Goal: Task Accomplishment & Management: Use online tool/utility

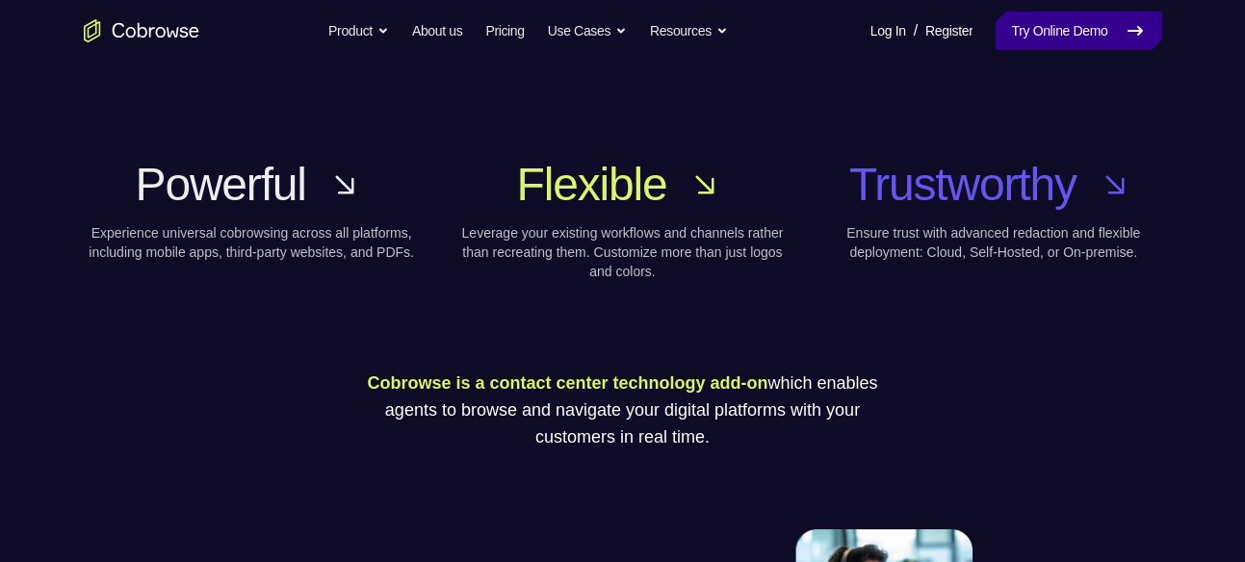
click at [1118, 18] on link "Try Online Demo" at bounding box center [1078, 31] width 166 height 39
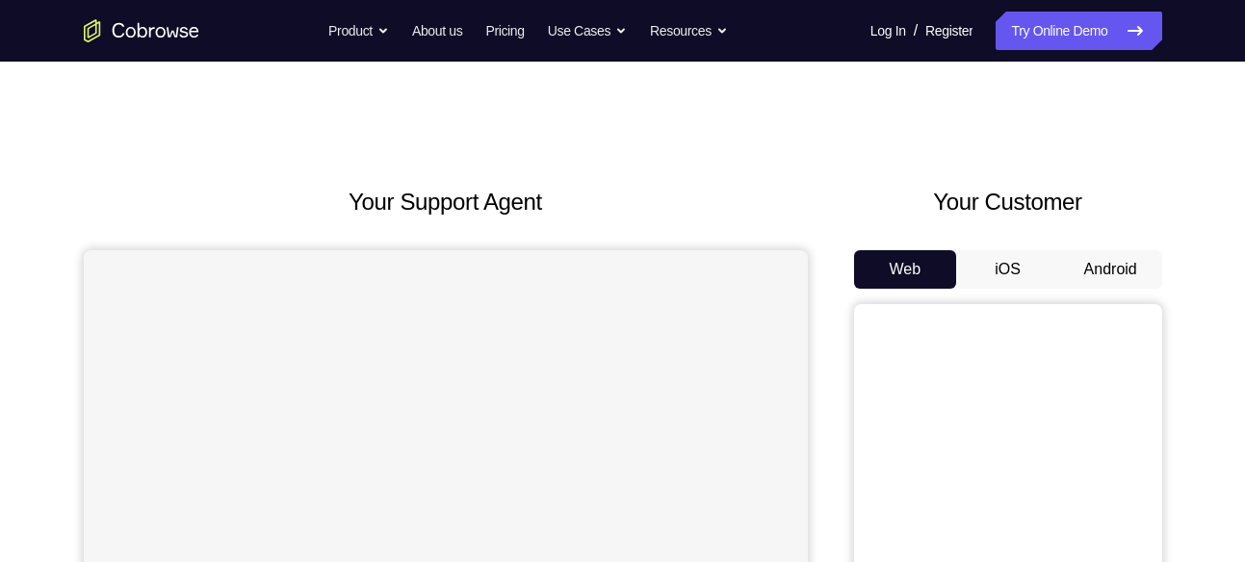
click at [1120, 273] on button "Android" at bounding box center [1110, 269] width 103 height 39
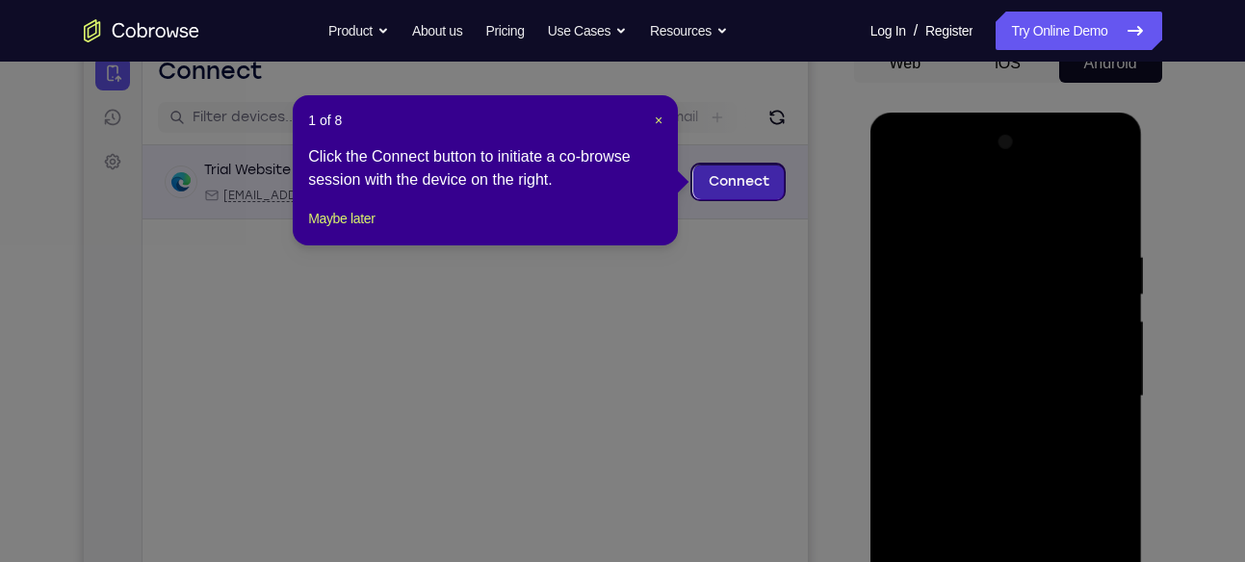
scroll to position [205, 0]
click at [659, 110] on div "1 of 8 × Click the Connect button to initiate a co-browse session with the devi…" at bounding box center [485, 171] width 385 height 150
click at [655, 122] on span "×" at bounding box center [659, 121] width 8 height 15
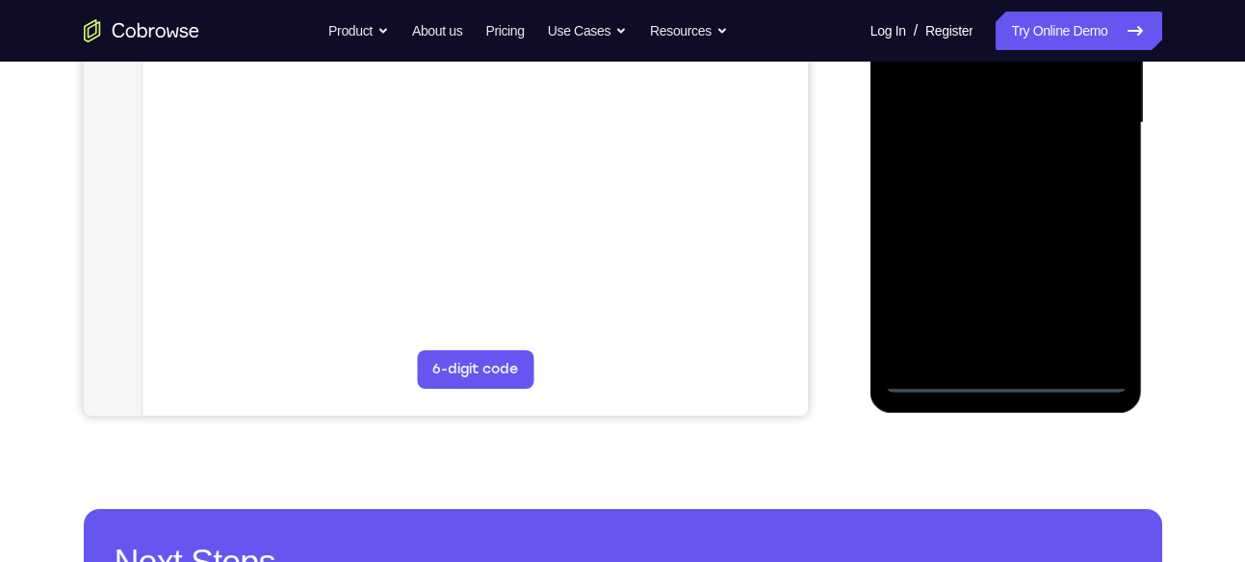
scroll to position [480, 0]
click at [1006, 373] on div at bounding box center [1006, 122] width 243 height 539
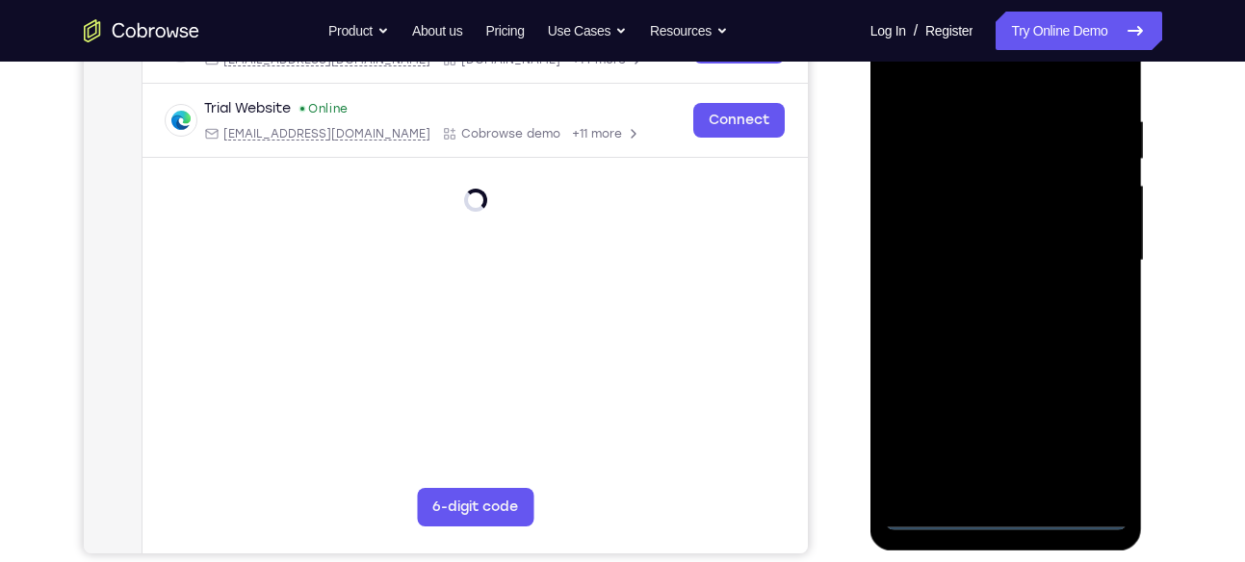
click at [1080, 441] on div at bounding box center [1006, 260] width 243 height 539
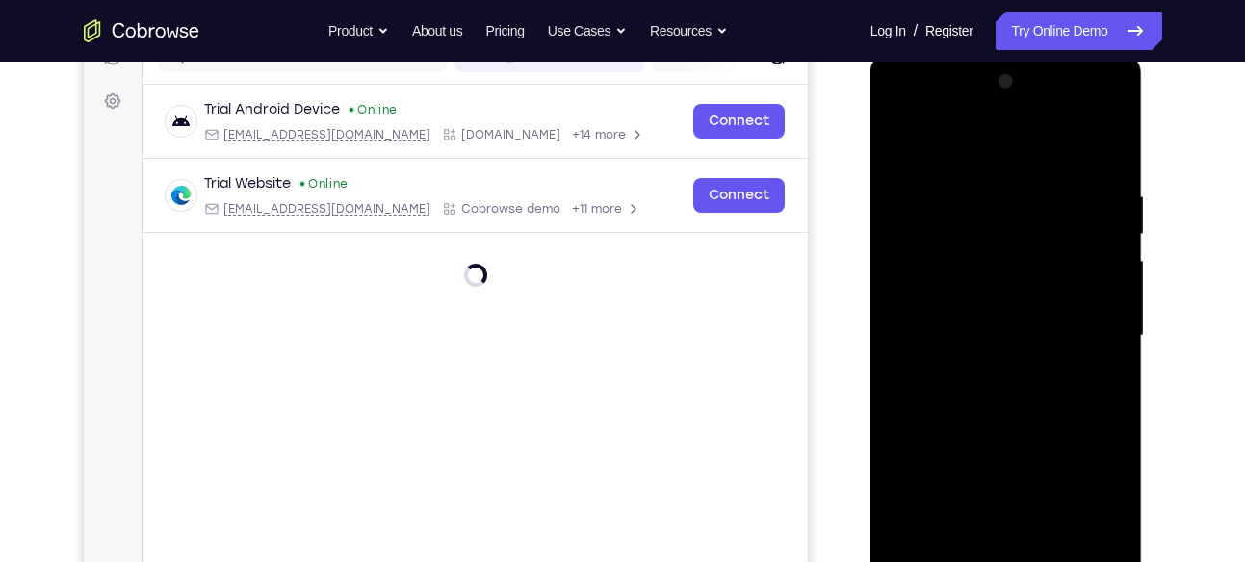
scroll to position [263, 0]
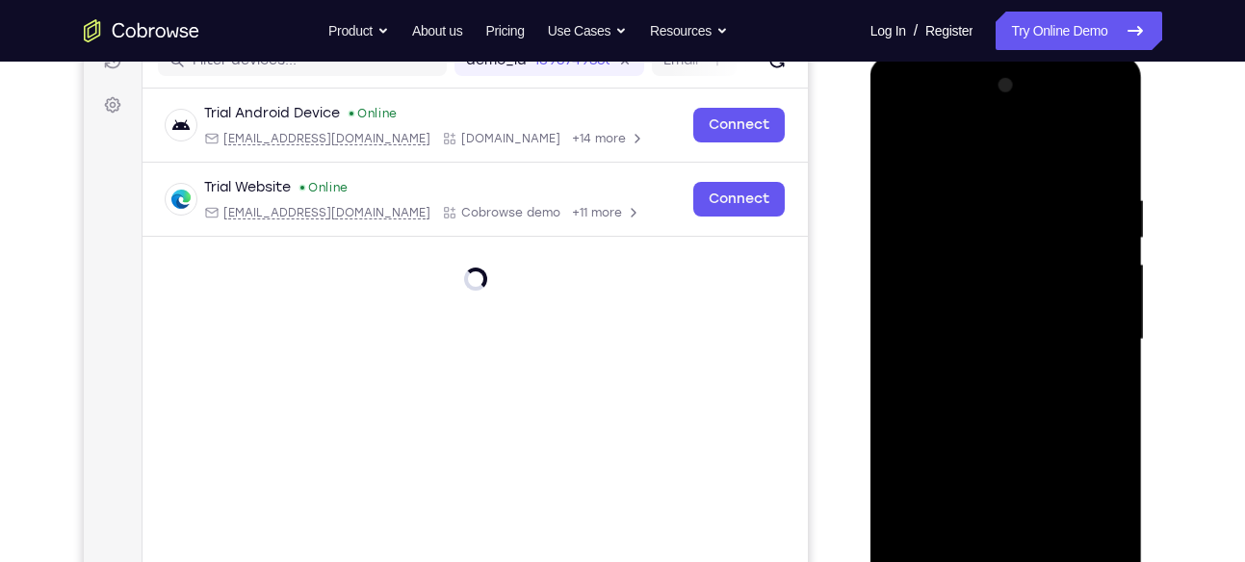
click at [1086, 499] on div at bounding box center [1006, 339] width 243 height 539
click at [900, 110] on div at bounding box center [1006, 339] width 243 height 539
click at [1094, 330] on div at bounding box center [1006, 339] width 243 height 539
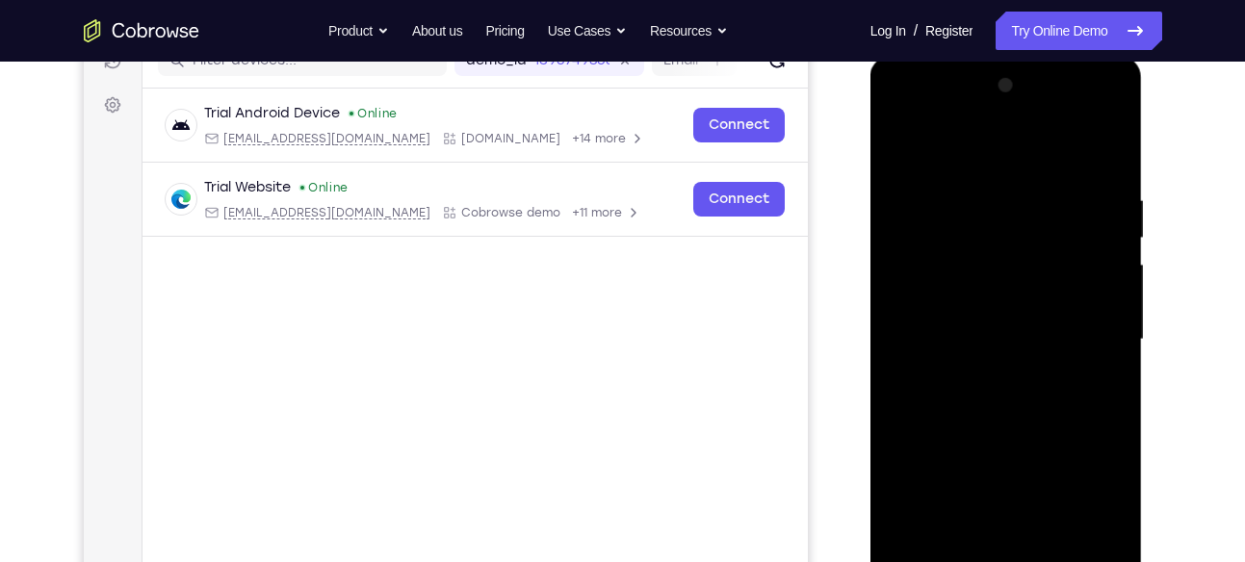
click at [977, 376] on div at bounding box center [1006, 339] width 243 height 539
click at [983, 294] on div at bounding box center [1006, 339] width 243 height 539
click at [967, 320] on div at bounding box center [1006, 339] width 243 height 539
click at [1014, 299] on div at bounding box center [1006, 339] width 243 height 539
click at [976, 325] on div at bounding box center [1006, 339] width 243 height 539
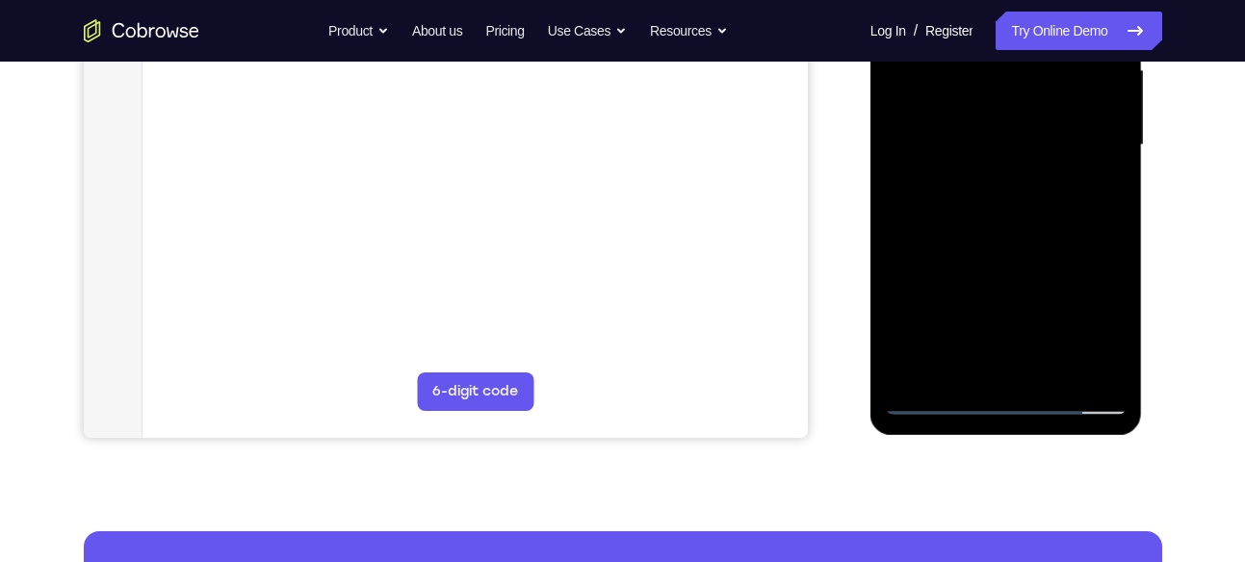
scroll to position [447, 0]
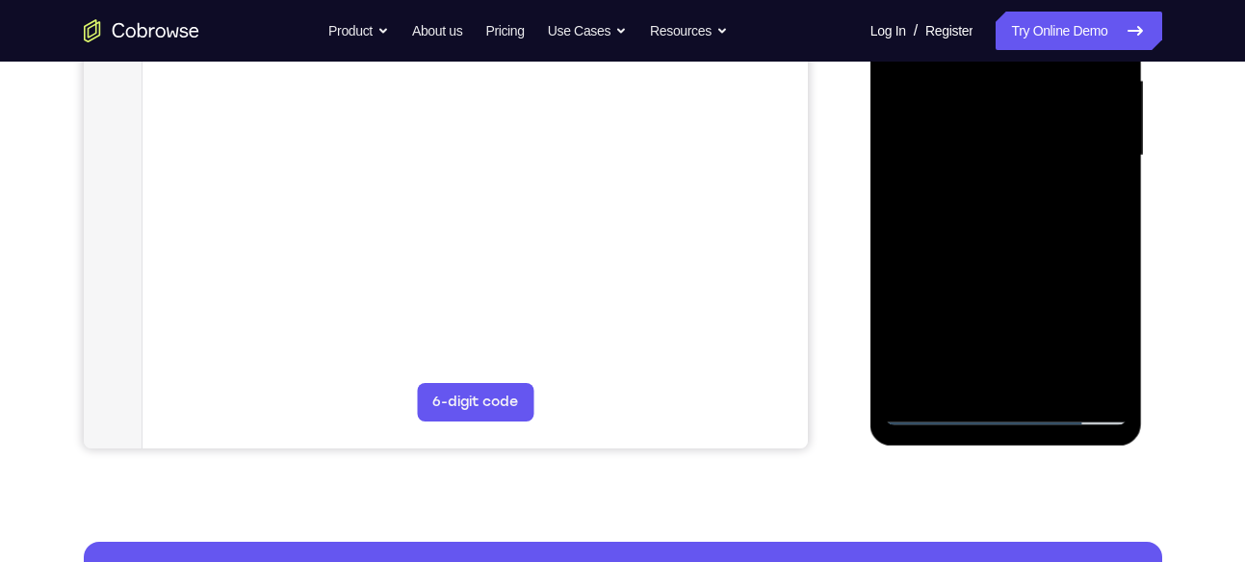
click at [906, 369] on div at bounding box center [1006, 155] width 243 height 539
click at [895, 271] on div at bounding box center [1006, 155] width 243 height 539
click at [917, 271] on div at bounding box center [1006, 155] width 243 height 539
click at [943, 273] on div at bounding box center [1006, 155] width 243 height 539
click at [966, 270] on div at bounding box center [1006, 155] width 243 height 539
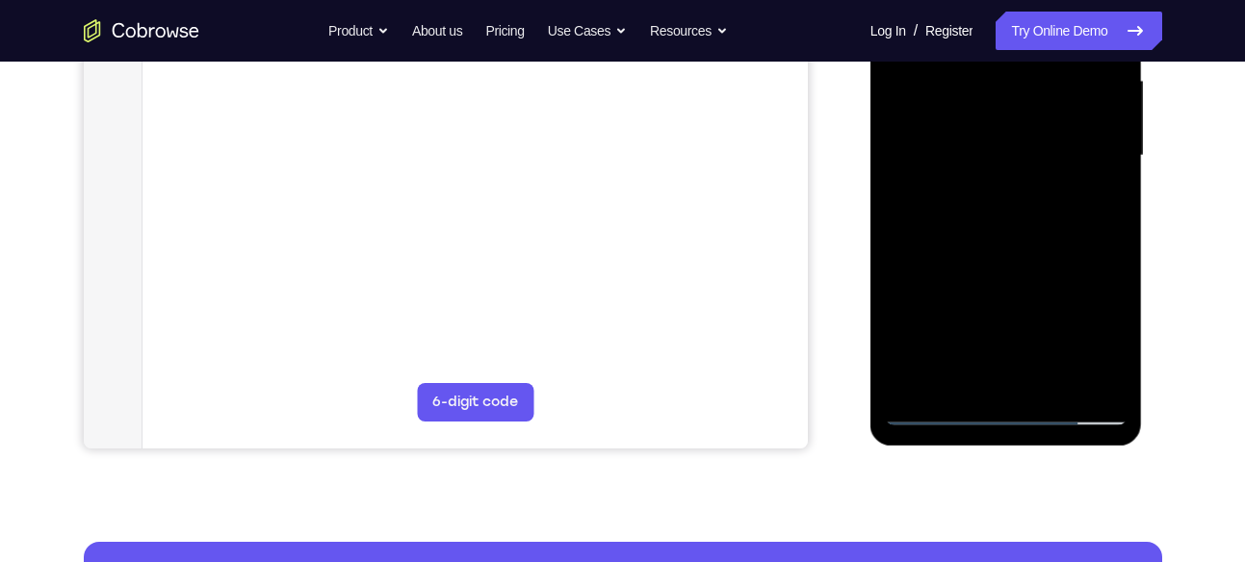
click at [993, 268] on div at bounding box center [1006, 155] width 243 height 539
click at [1017, 268] on div at bounding box center [1006, 155] width 243 height 539
click at [1042, 191] on div at bounding box center [1006, 155] width 243 height 539
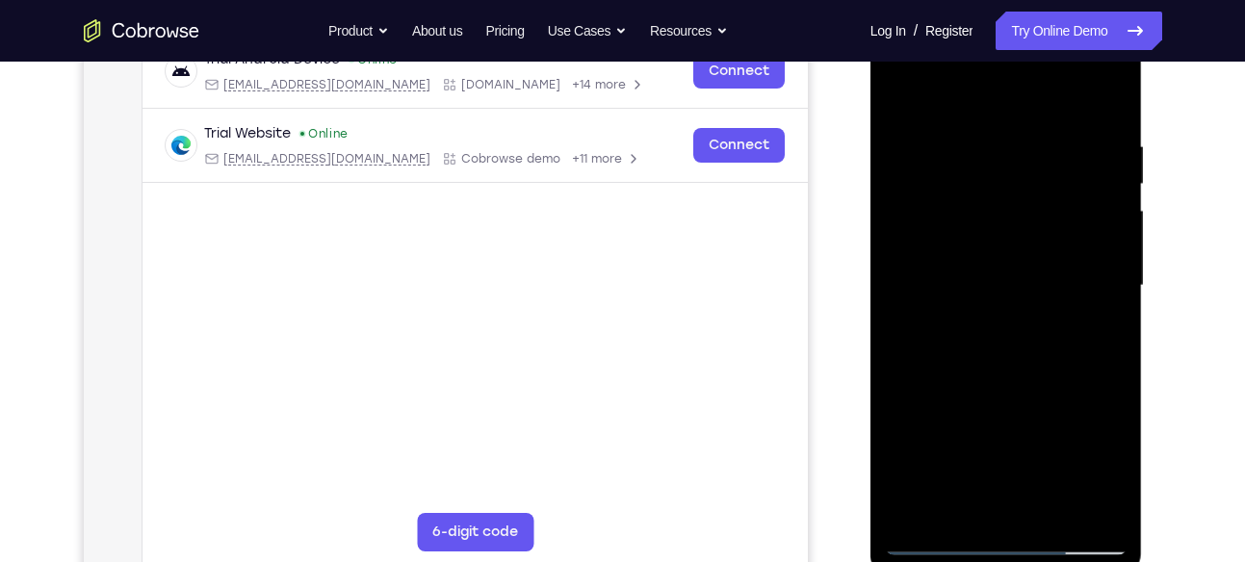
scroll to position [314, 0]
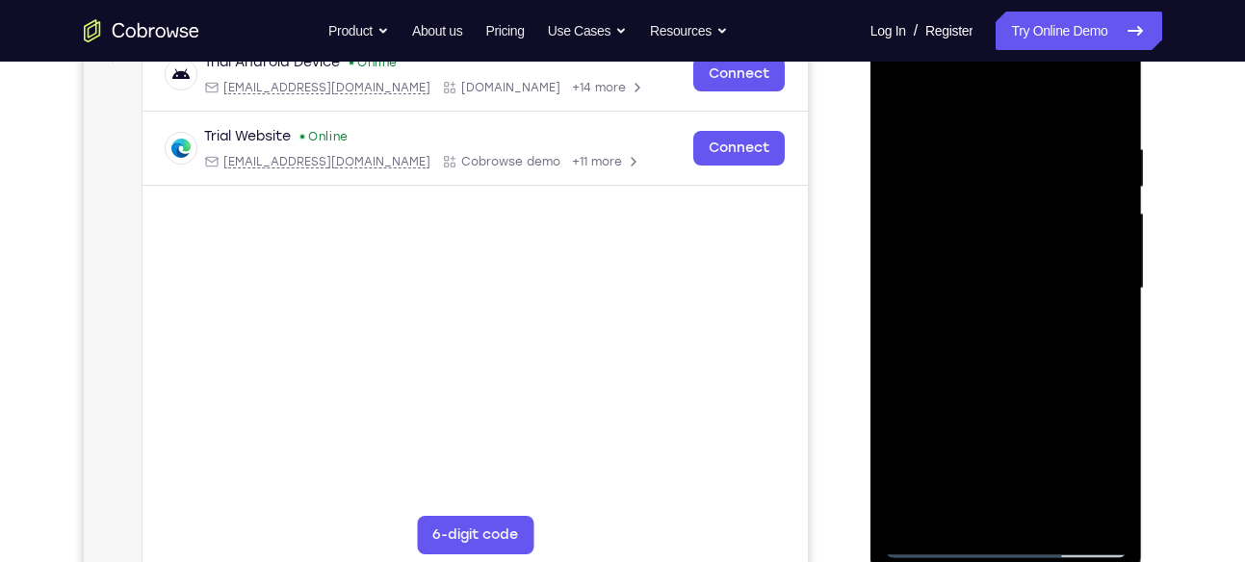
click at [1017, 240] on div at bounding box center [1006, 288] width 243 height 539
click at [1088, 93] on div at bounding box center [1006, 288] width 243 height 539
click at [1112, 89] on div at bounding box center [1006, 288] width 243 height 539
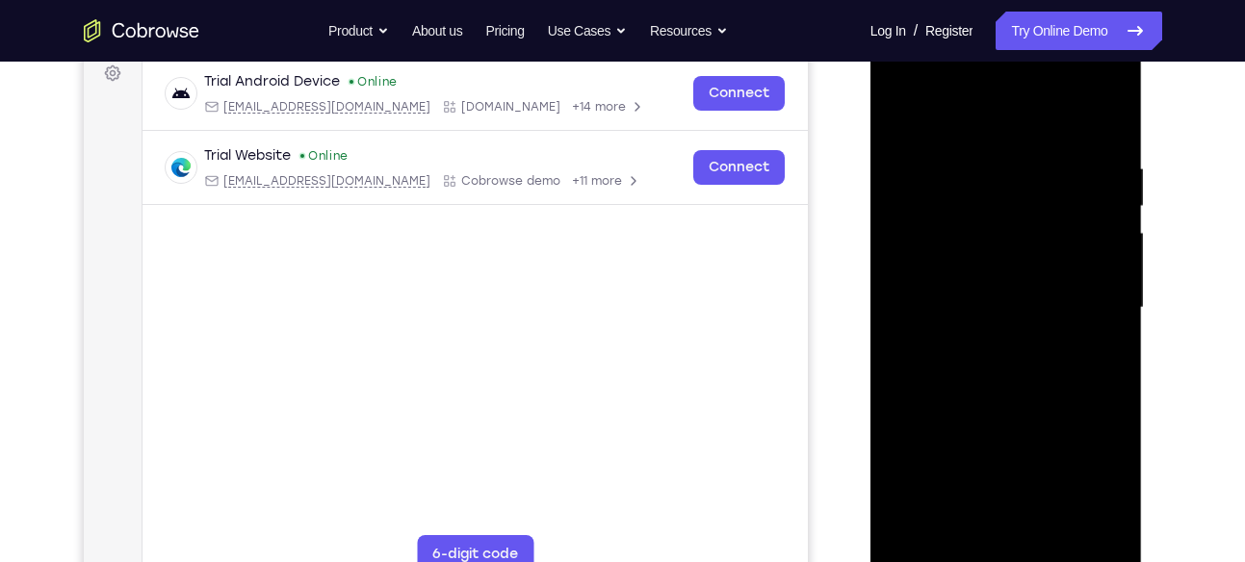
scroll to position [303, 0]
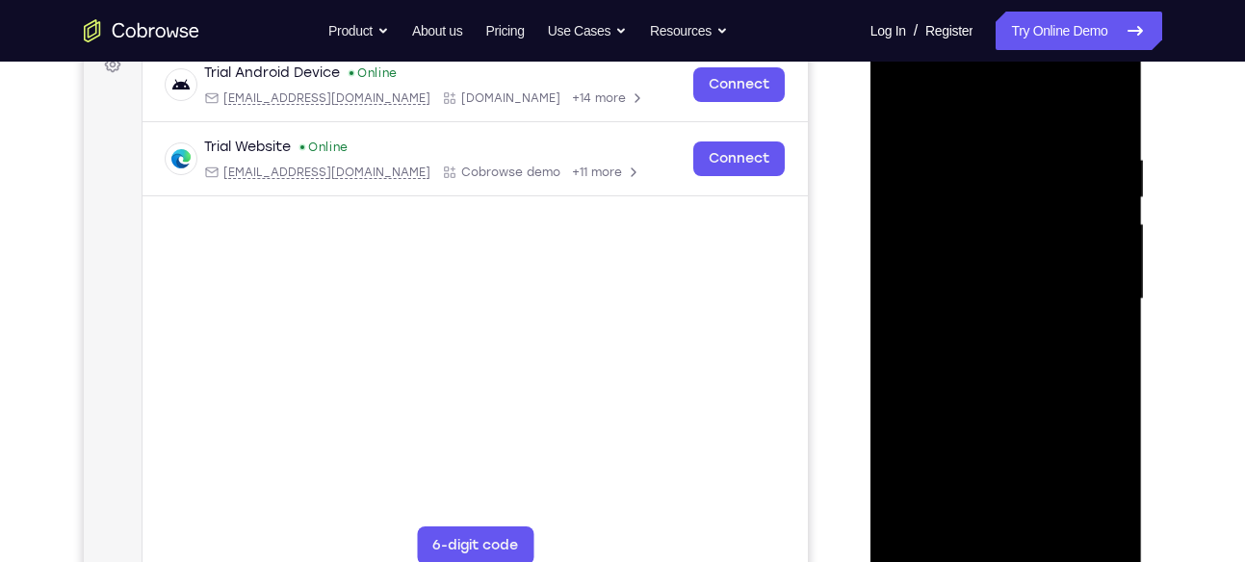
click at [1088, 148] on div at bounding box center [1006, 299] width 243 height 539
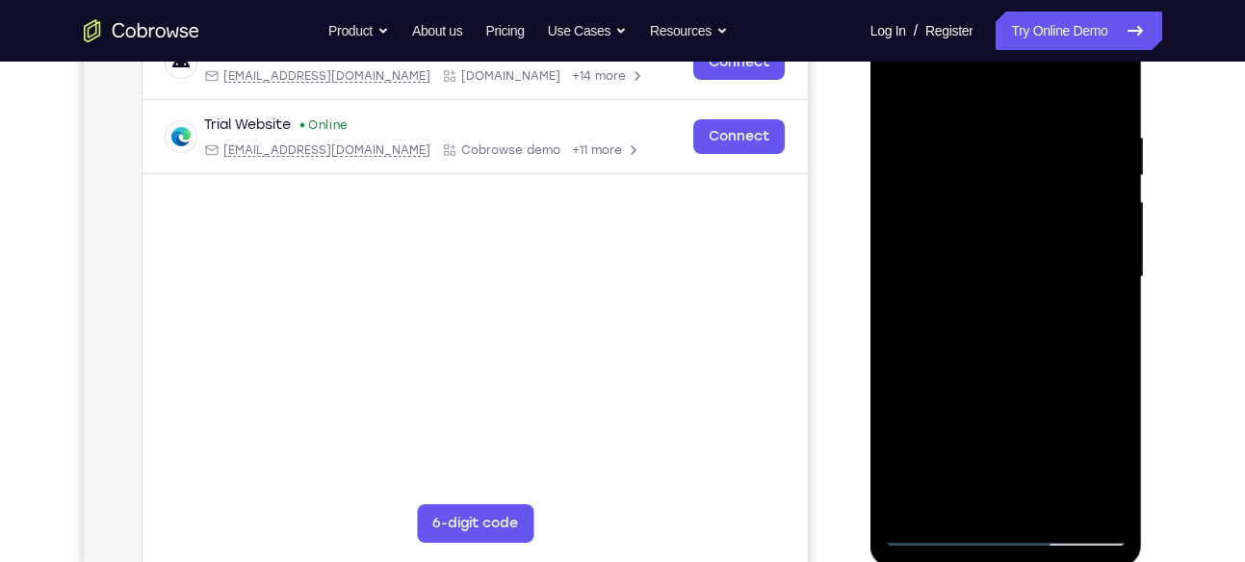
scroll to position [320, 0]
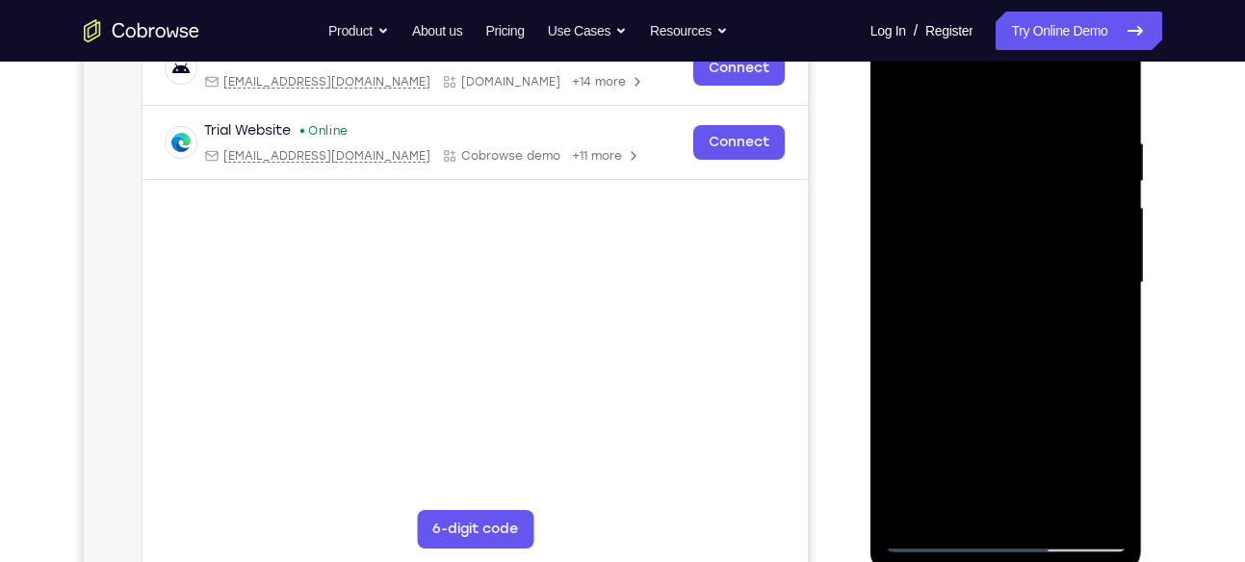
click at [1100, 512] on div at bounding box center [1006, 282] width 243 height 539
drag, startPoint x: 1030, startPoint y: 431, endPoint x: 1067, endPoint y: 245, distance: 190.3
click at [1067, 245] on div at bounding box center [1006, 282] width 243 height 539
drag, startPoint x: 1014, startPoint y: 317, endPoint x: 1033, endPoint y: 272, distance: 48.3
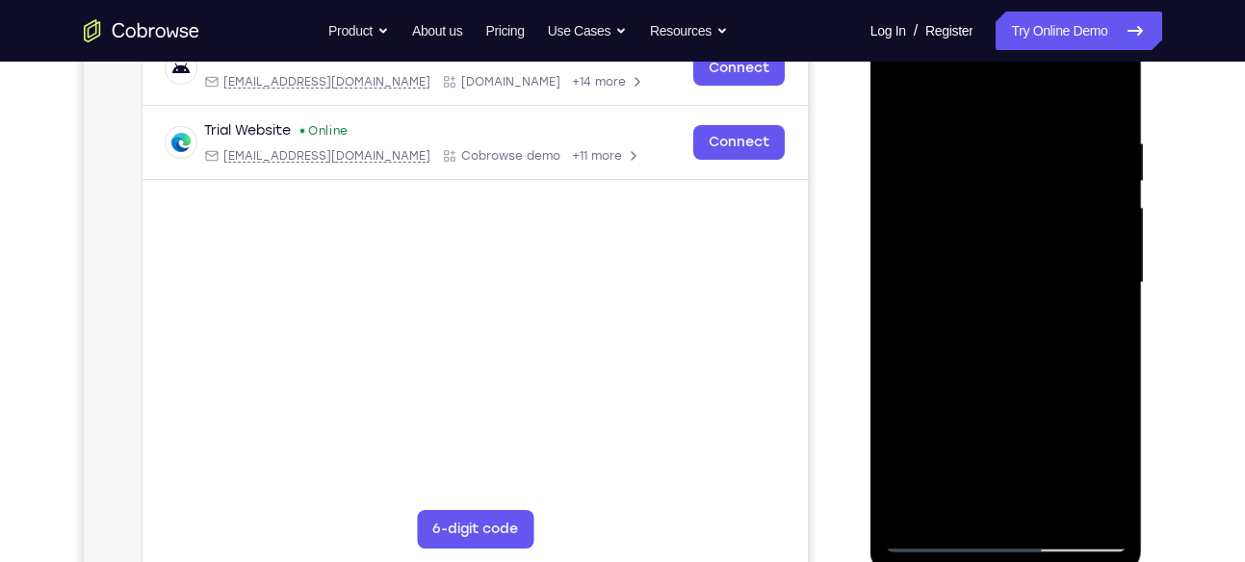
click at [1033, 272] on div at bounding box center [1006, 282] width 243 height 539
click at [910, 282] on div at bounding box center [1006, 282] width 243 height 539
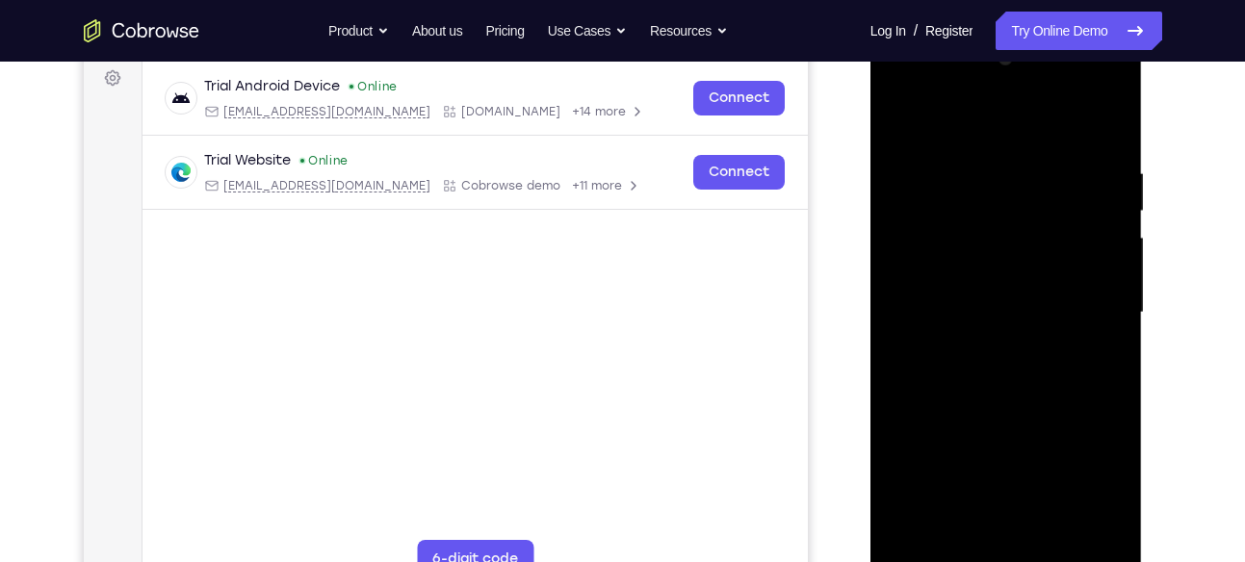
scroll to position [298, 0]
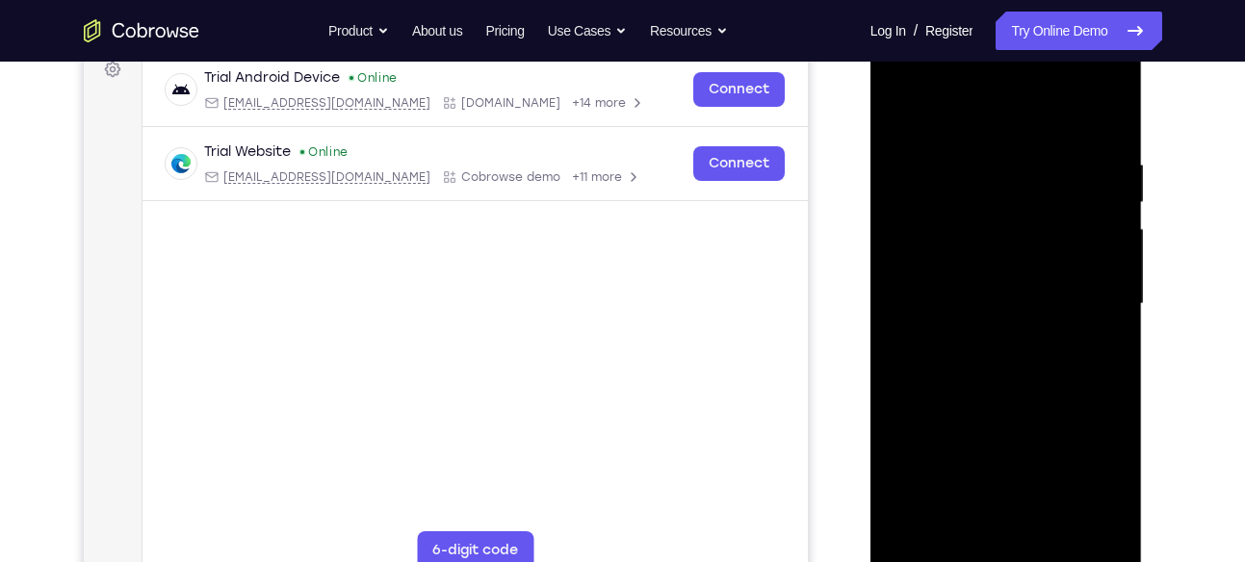
click at [1115, 207] on div at bounding box center [1006, 304] width 243 height 539
click at [1111, 205] on div at bounding box center [1006, 304] width 243 height 539
click at [894, 211] on div at bounding box center [1006, 304] width 243 height 539
click at [1116, 209] on div at bounding box center [1006, 304] width 243 height 539
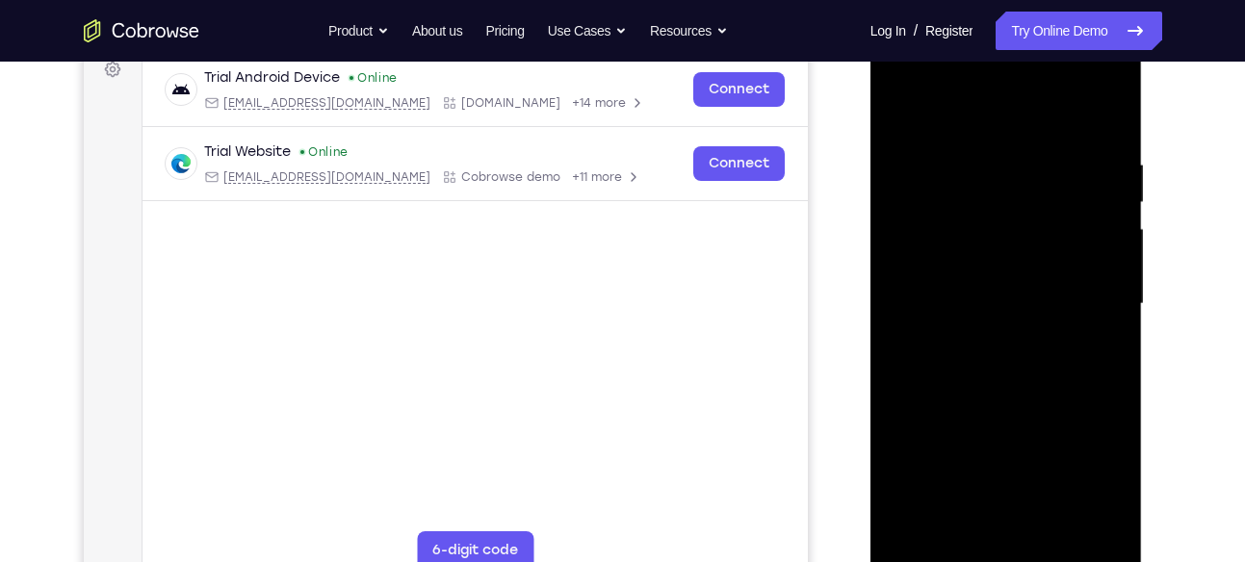
click at [1116, 209] on div at bounding box center [1006, 304] width 243 height 539
click at [1114, 205] on div at bounding box center [1006, 304] width 243 height 539
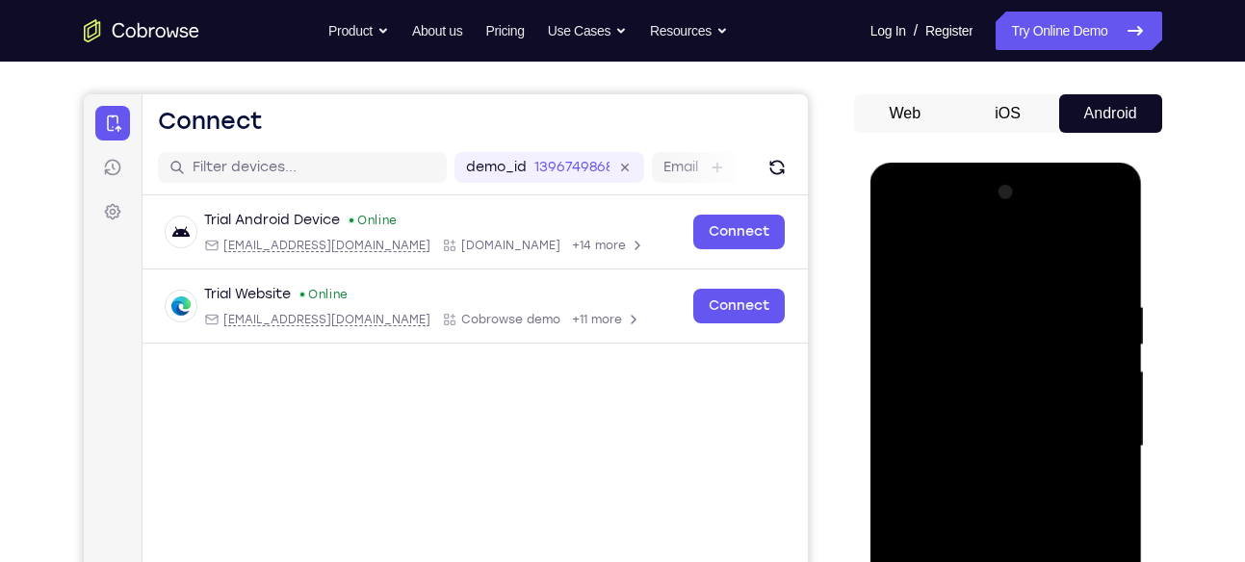
scroll to position [165, 0]
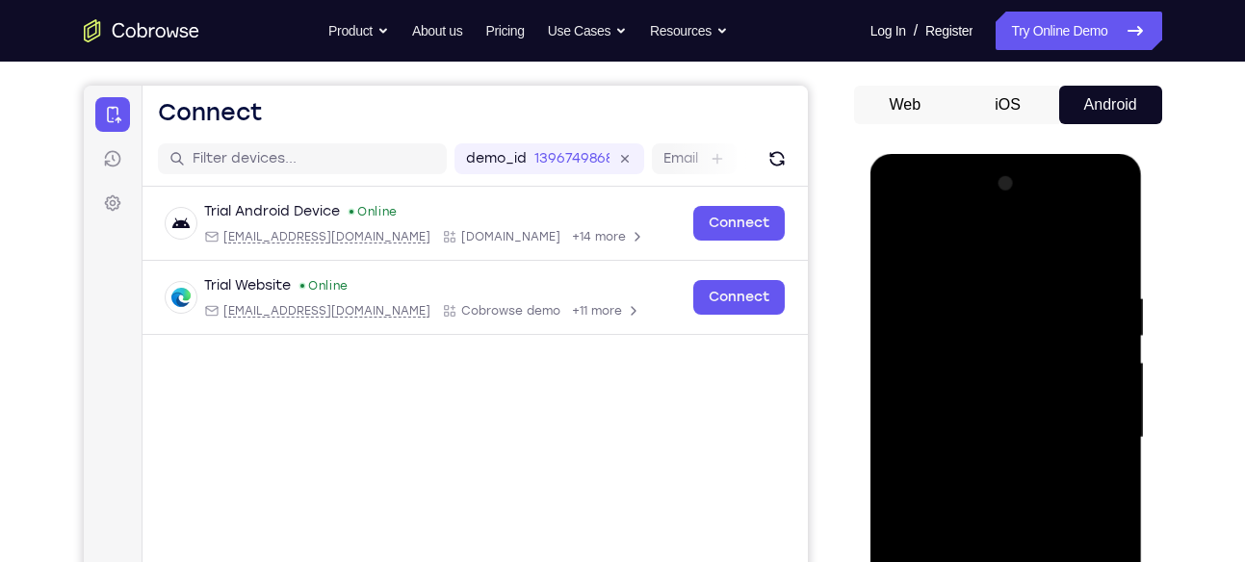
drag, startPoint x: 1061, startPoint y: 303, endPoint x: 1079, endPoint y: 414, distance: 112.2
click at [1079, 414] on div at bounding box center [1006, 437] width 243 height 539
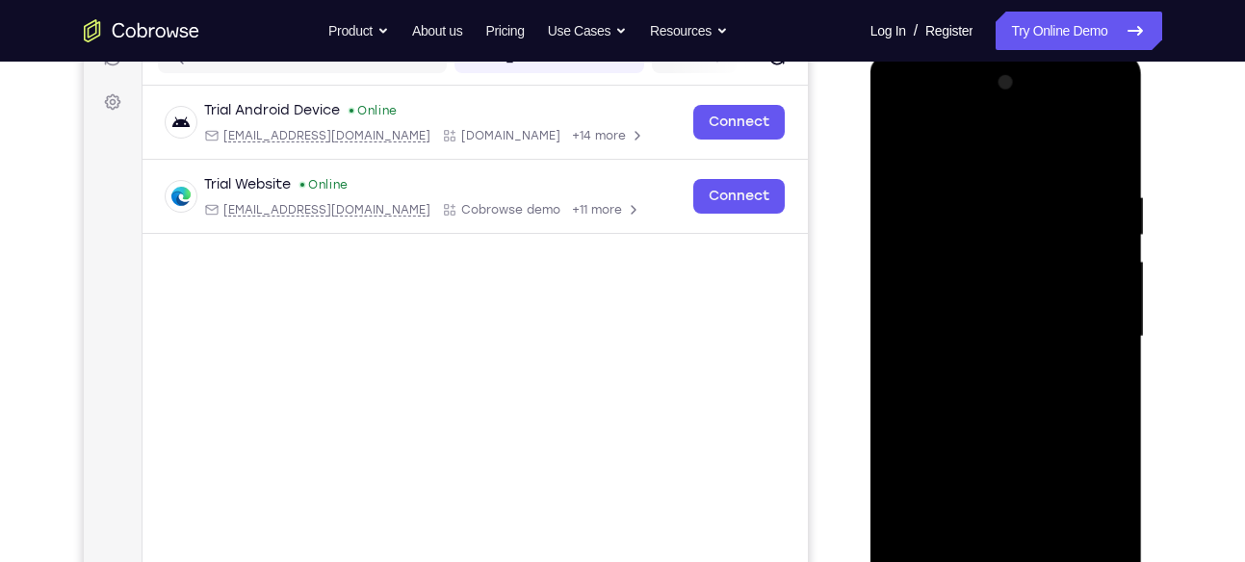
scroll to position [270, 0]
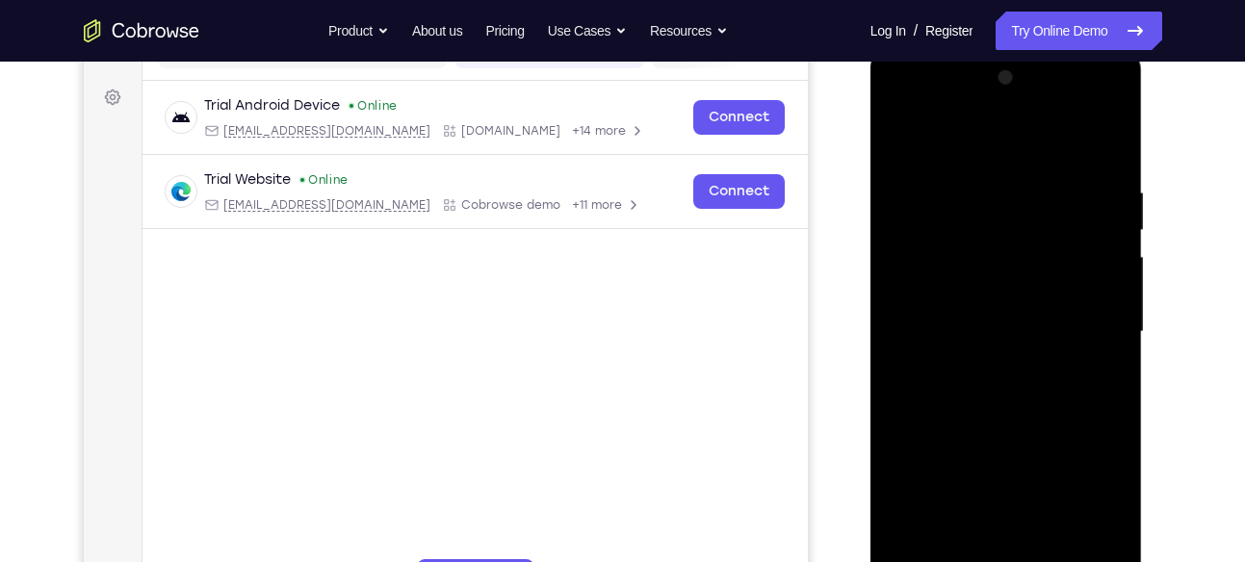
click at [1115, 327] on div at bounding box center [1006, 332] width 243 height 539
click at [1115, 330] on div at bounding box center [1006, 332] width 243 height 539
click at [901, 139] on div at bounding box center [1006, 332] width 243 height 539
click at [933, 335] on div at bounding box center [1006, 332] width 243 height 539
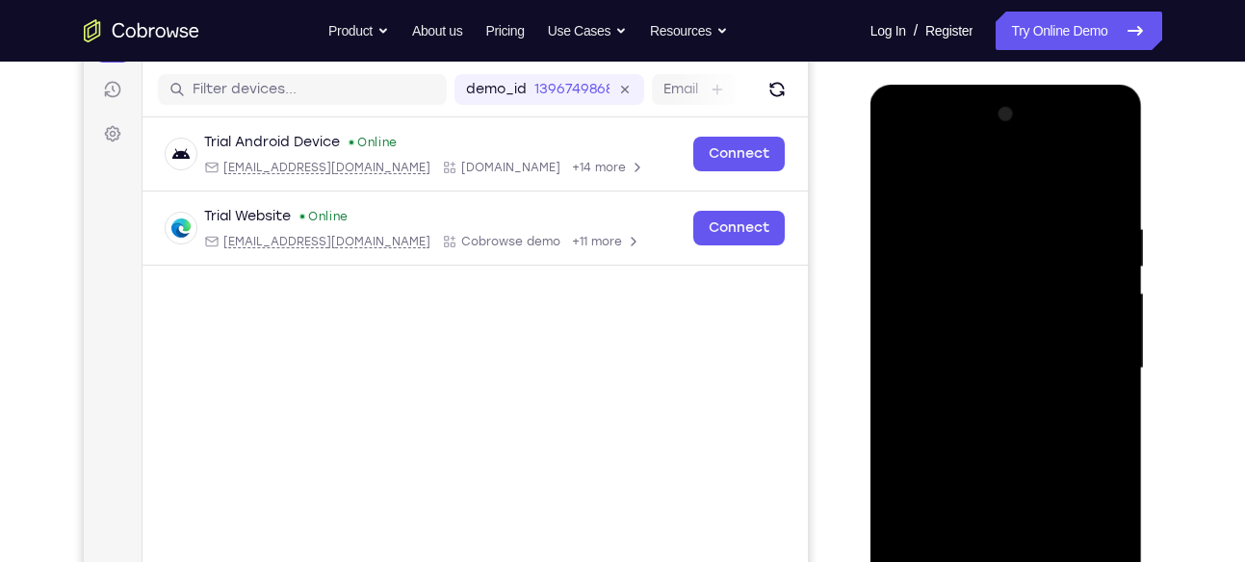
scroll to position [237, 0]
